Goal: Information Seeking & Learning: Learn about a topic

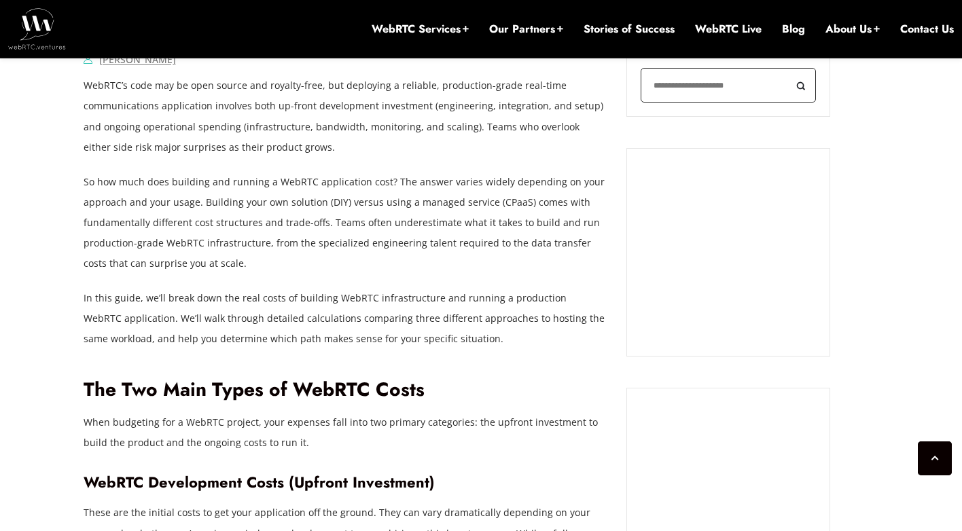
click at [697, 92] on input "Search" at bounding box center [728, 85] width 175 height 35
type input "***"
click at [785, 68] on button "Search" at bounding box center [800, 85] width 31 height 35
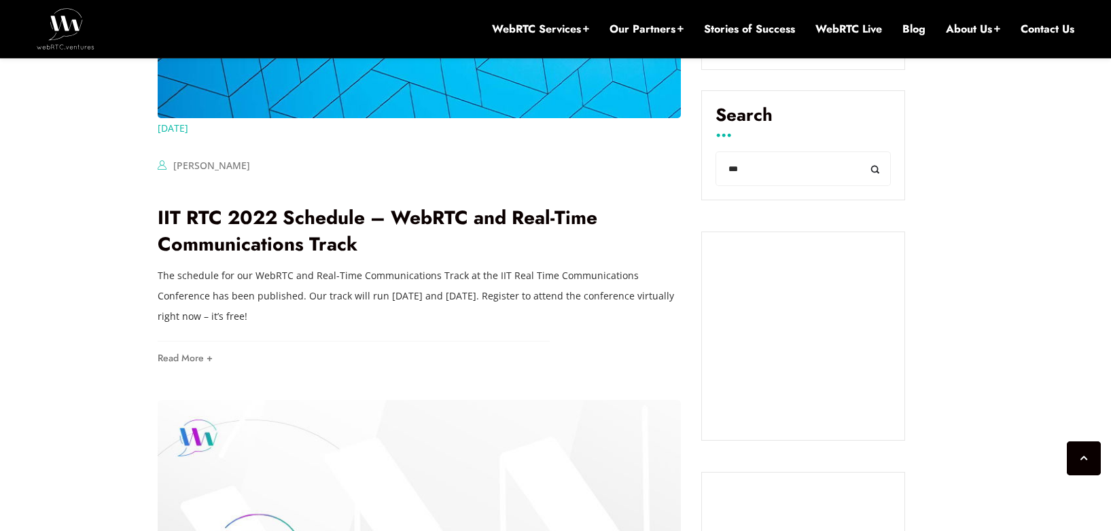
scroll to position [588, 0]
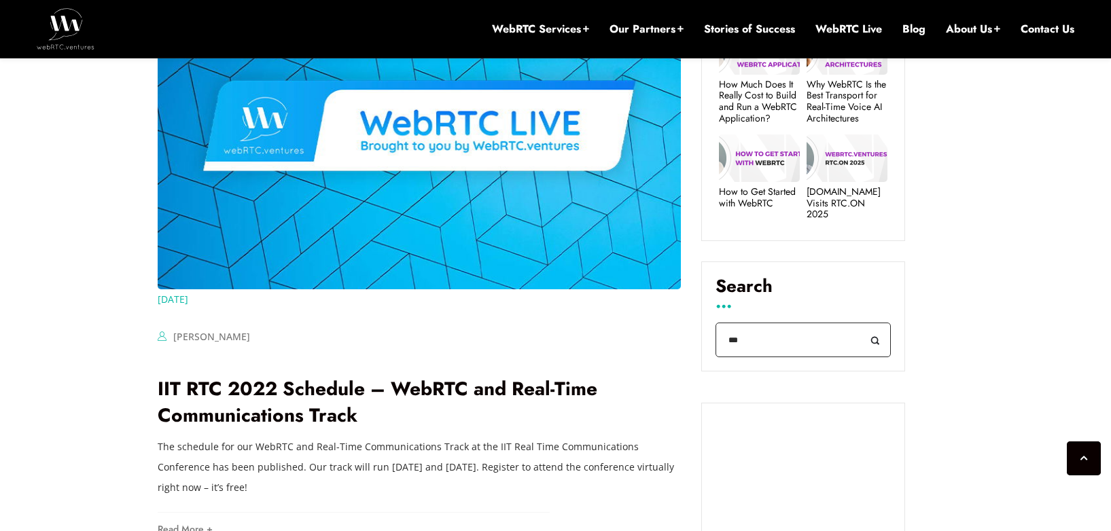
click at [704, 344] on div "Search *** Search" at bounding box center [803, 317] width 204 height 110
type input "*******"
click at [860, 323] on button "Search" at bounding box center [875, 340] width 31 height 35
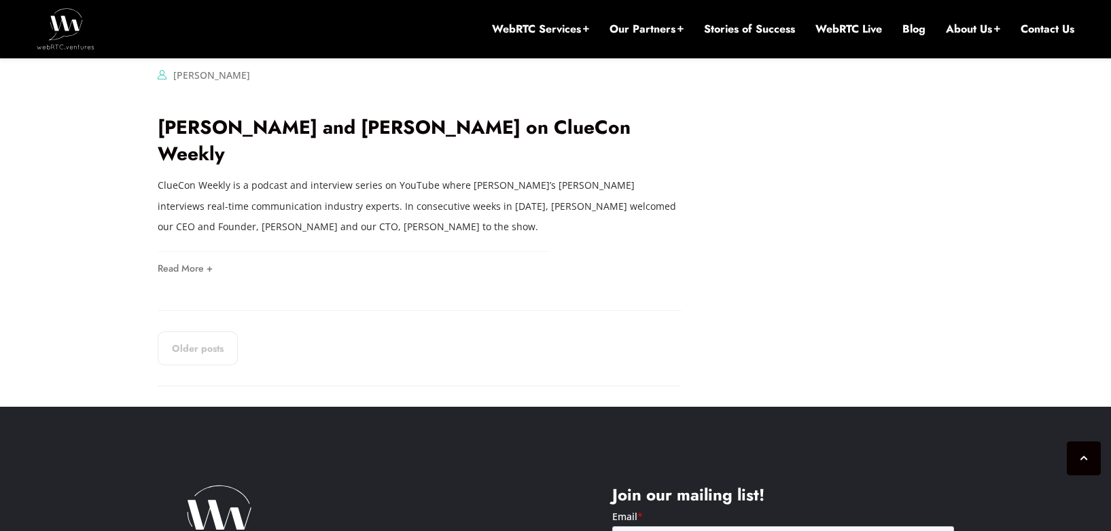
scroll to position [2337, 0]
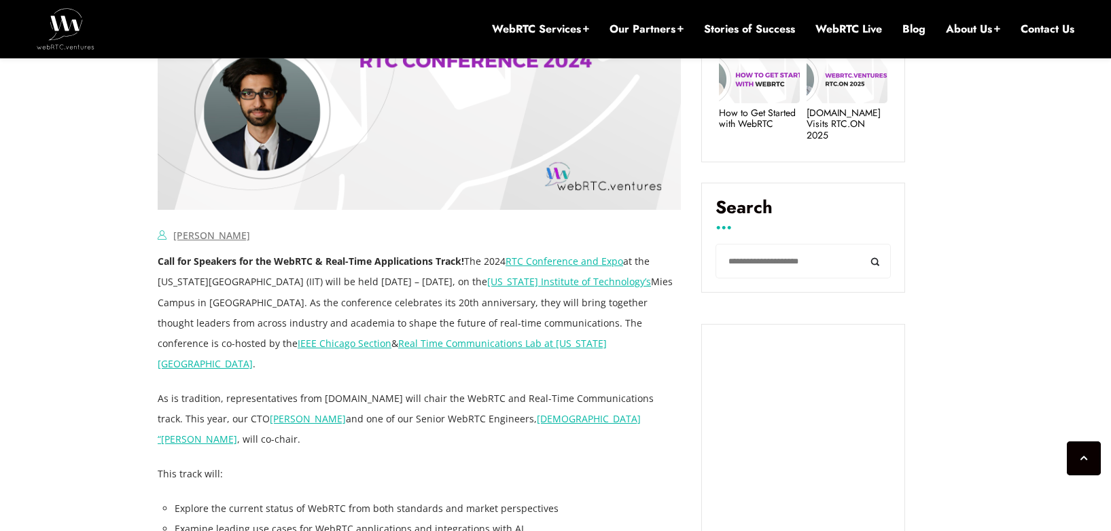
scroll to position [798, 0]
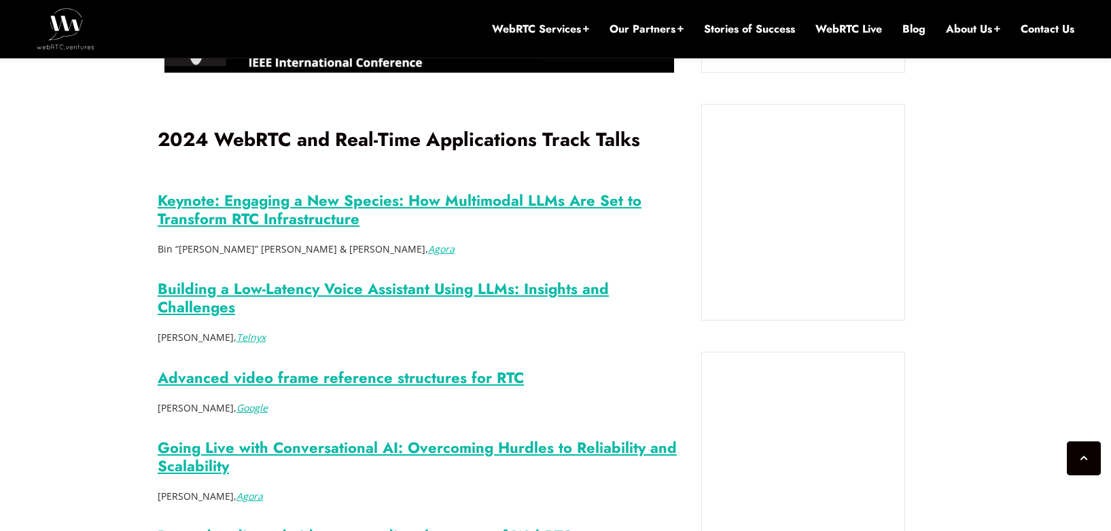
scroll to position [1605, 0]
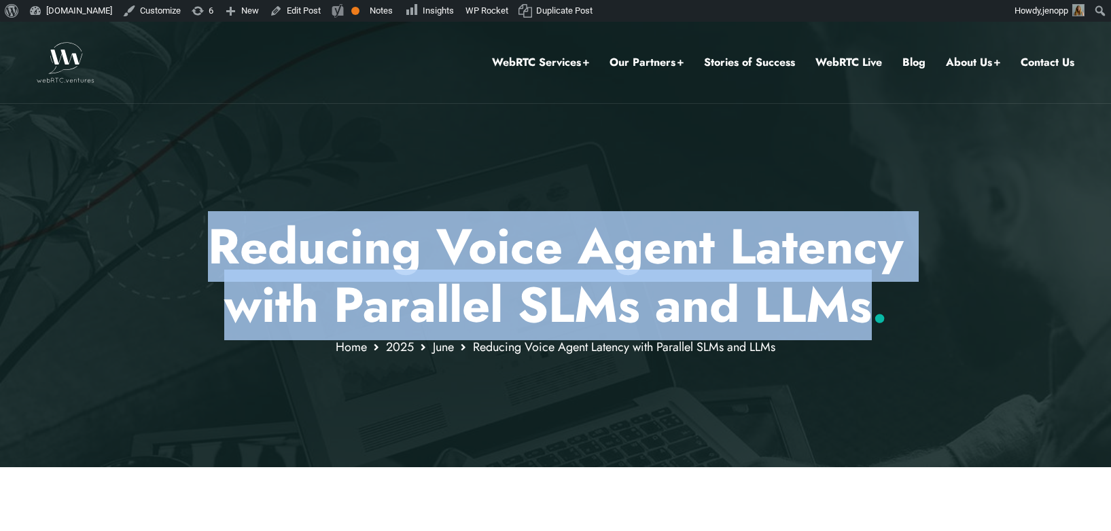
drag, startPoint x: 217, startPoint y: 250, endPoint x: 864, endPoint y: 297, distance: 647.8
click at [864, 297] on h1 "Reducing Voice Agent Latency with Parallel SLMs and LLMs ." at bounding box center [556, 276] width 796 height 118
copy h1 "Reducing Voice Agent Latency with Parallel SLMs and LLMs"
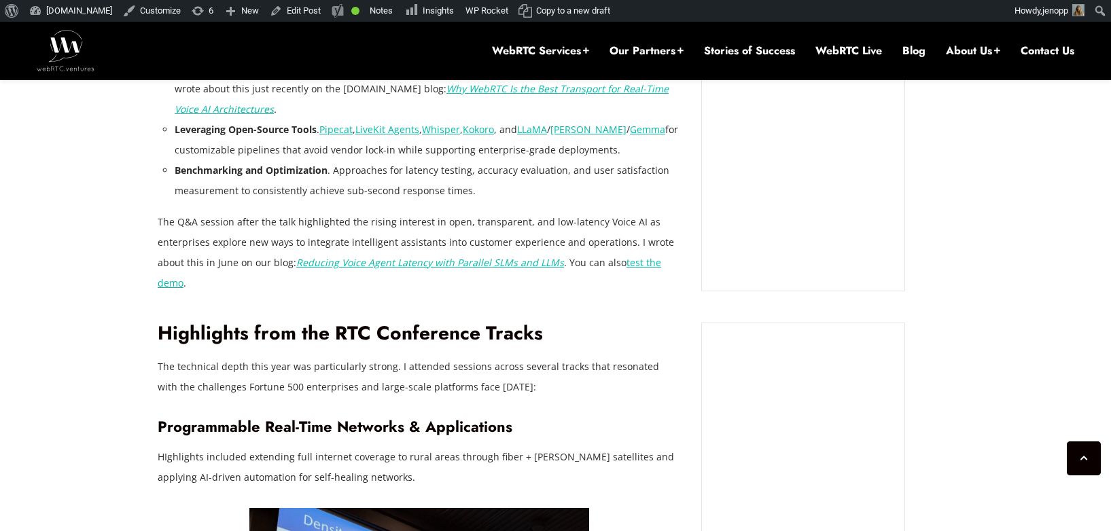
scroll to position [1300, 0]
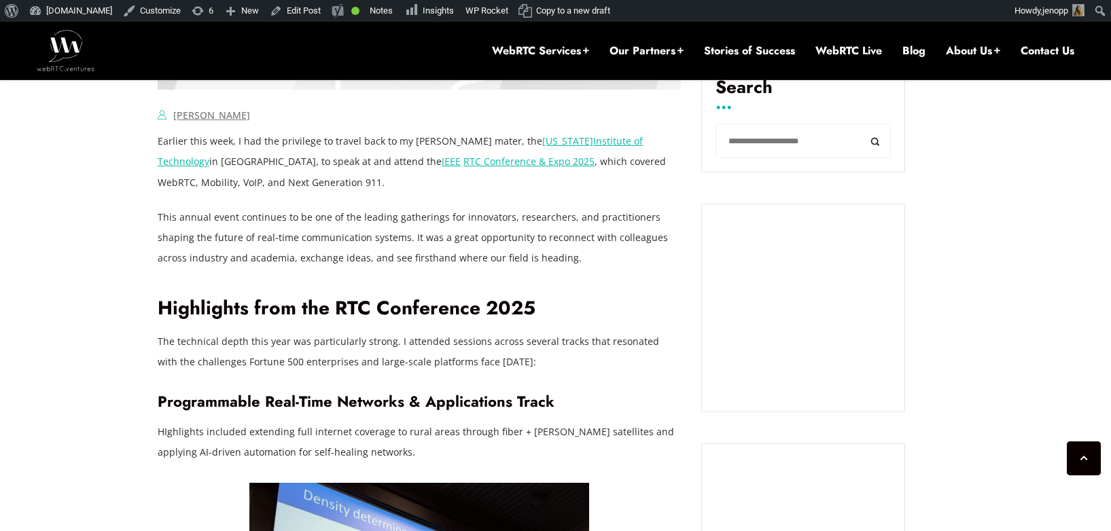
scroll to position [668, 0]
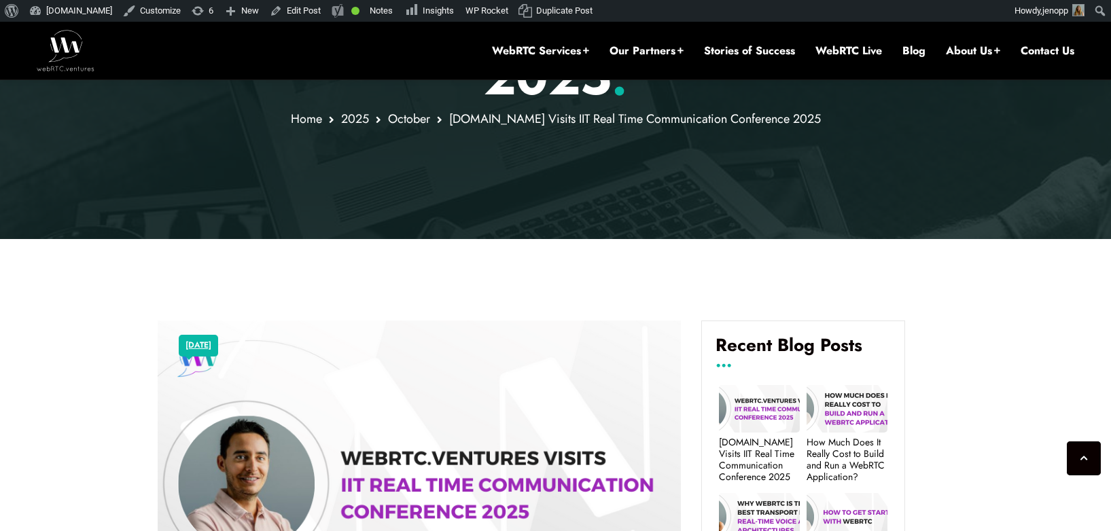
scroll to position [595, 0]
